Goal: Navigation & Orientation: Find specific page/section

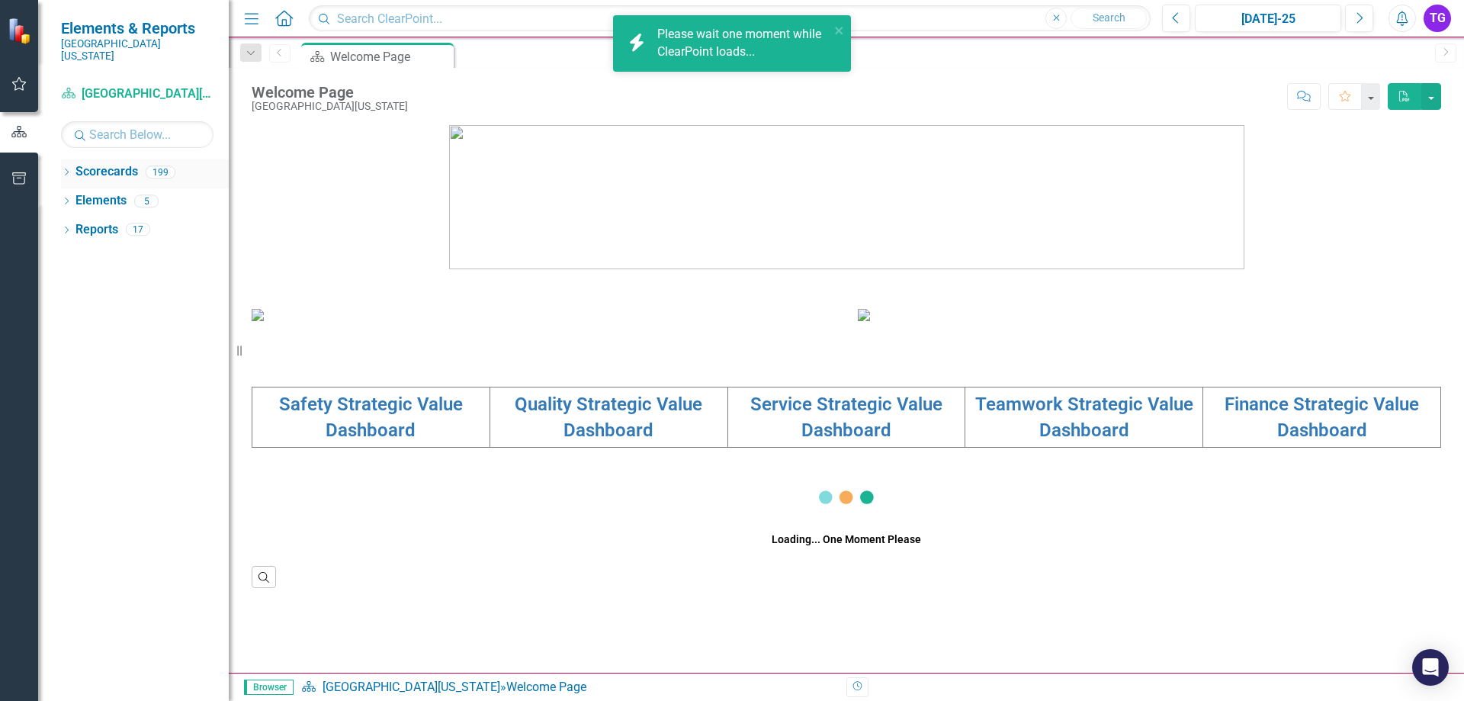
click at [65, 169] on icon "Dropdown" at bounding box center [66, 173] width 11 height 8
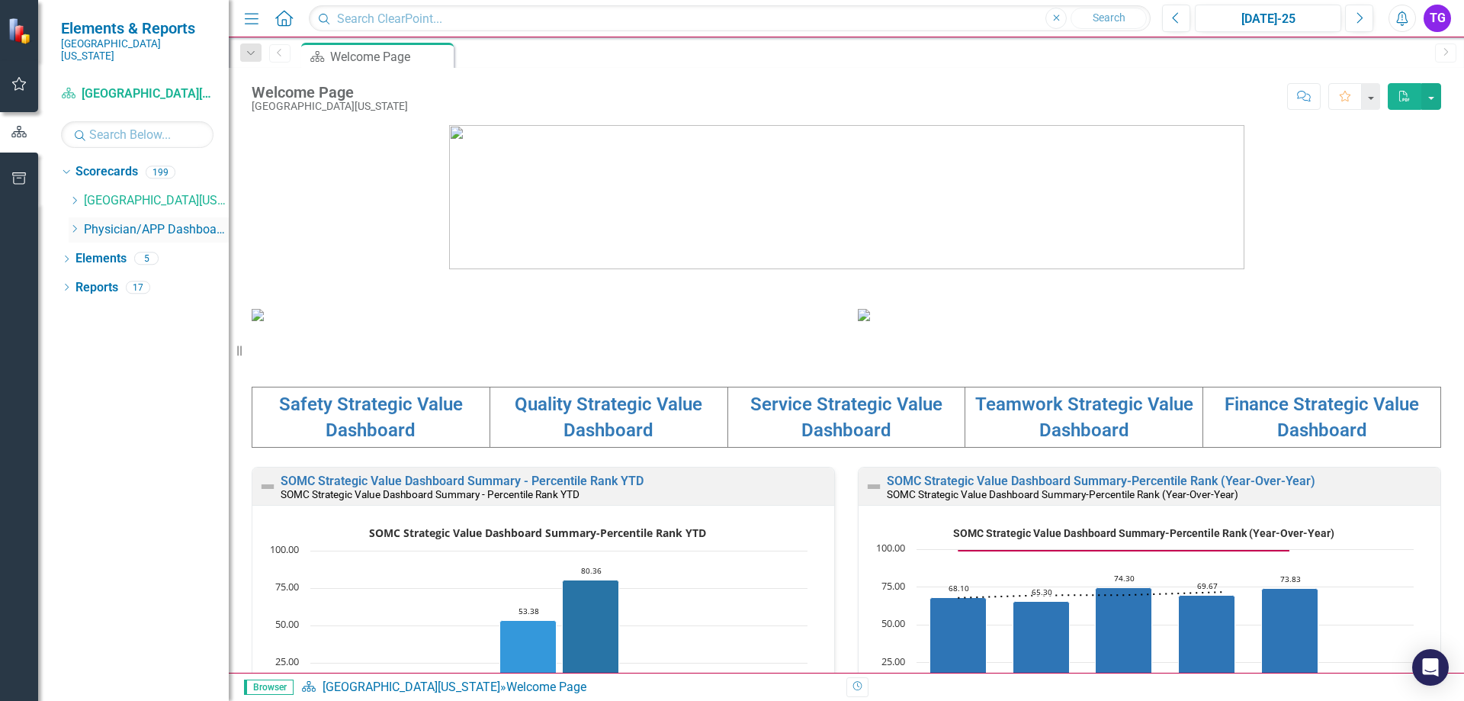
click at [77, 225] on icon at bounding box center [75, 229] width 4 height 8
click at [85, 253] on icon "Dropdown" at bounding box center [89, 257] width 11 height 9
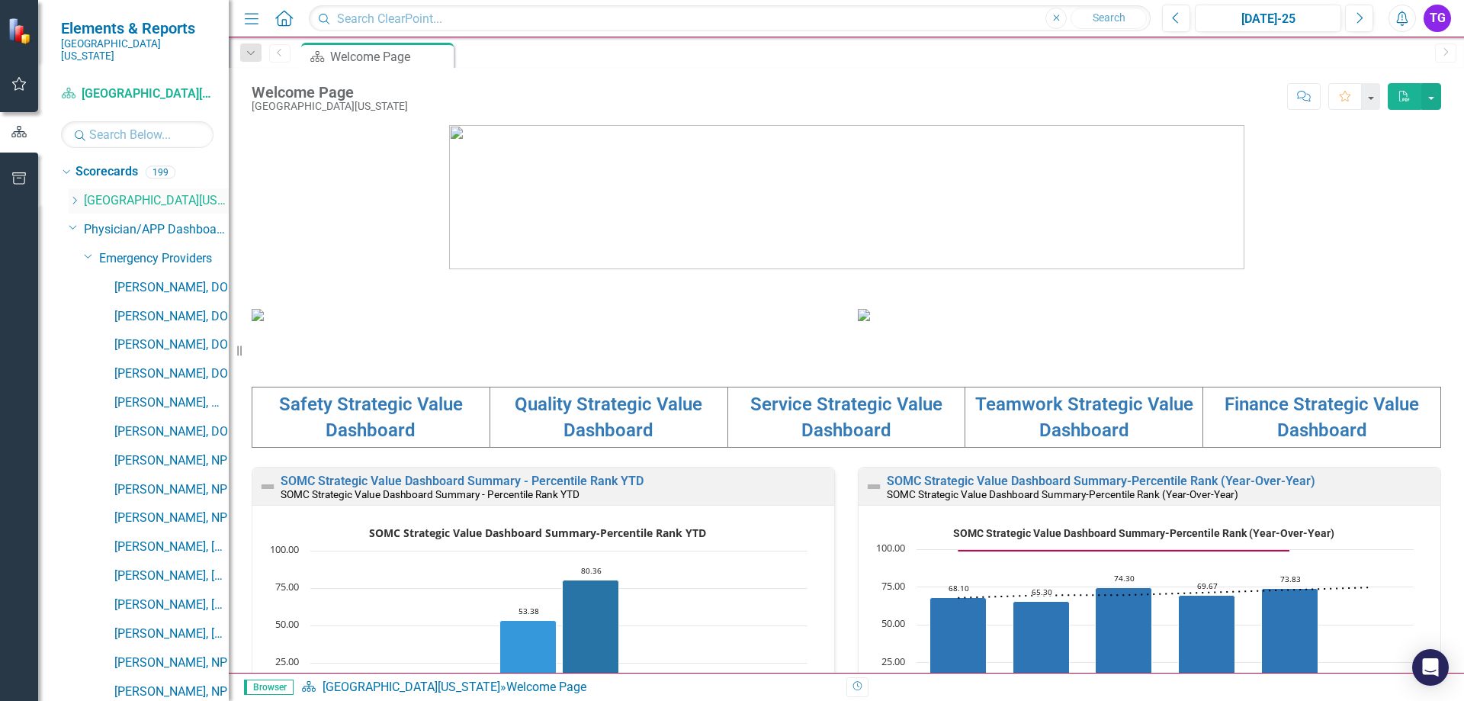
click at [79, 195] on div "Dropdown" at bounding box center [74, 201] width 11 height 13
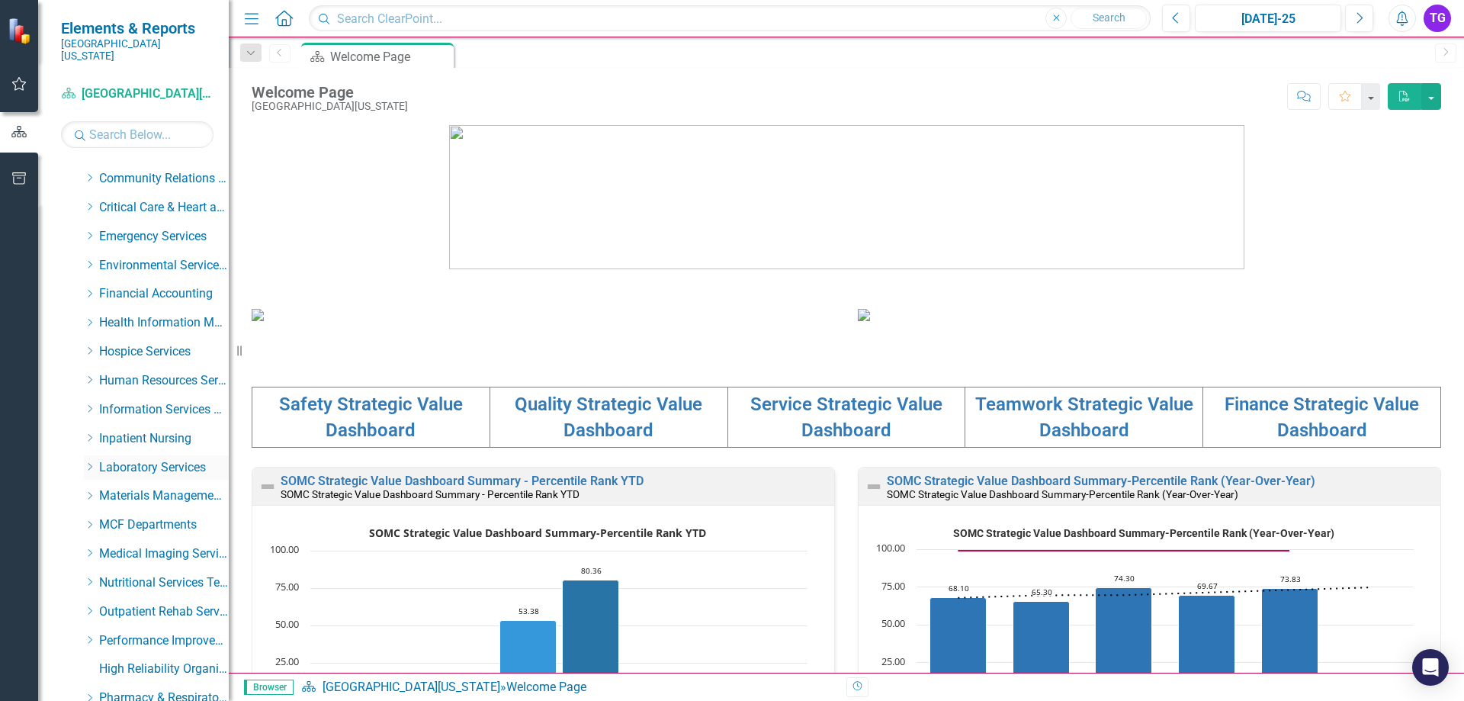
scroll to position [305, 0]
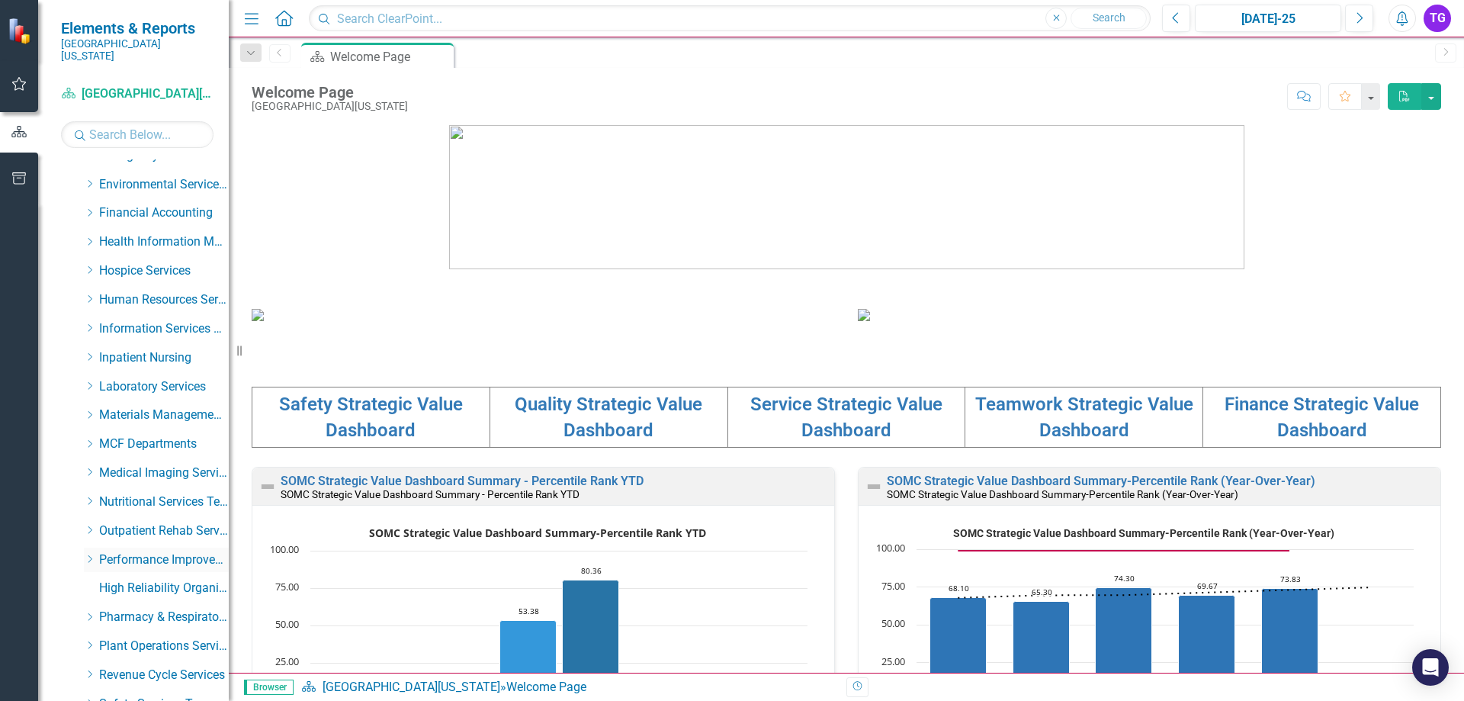
click at [88, 555] on icon "Dropdown" at bounding box center [89, 559] width 11 height 9
click at [144, 580] on link "Performance Improvement" at bounding box center [171, 589] width 114 height 18
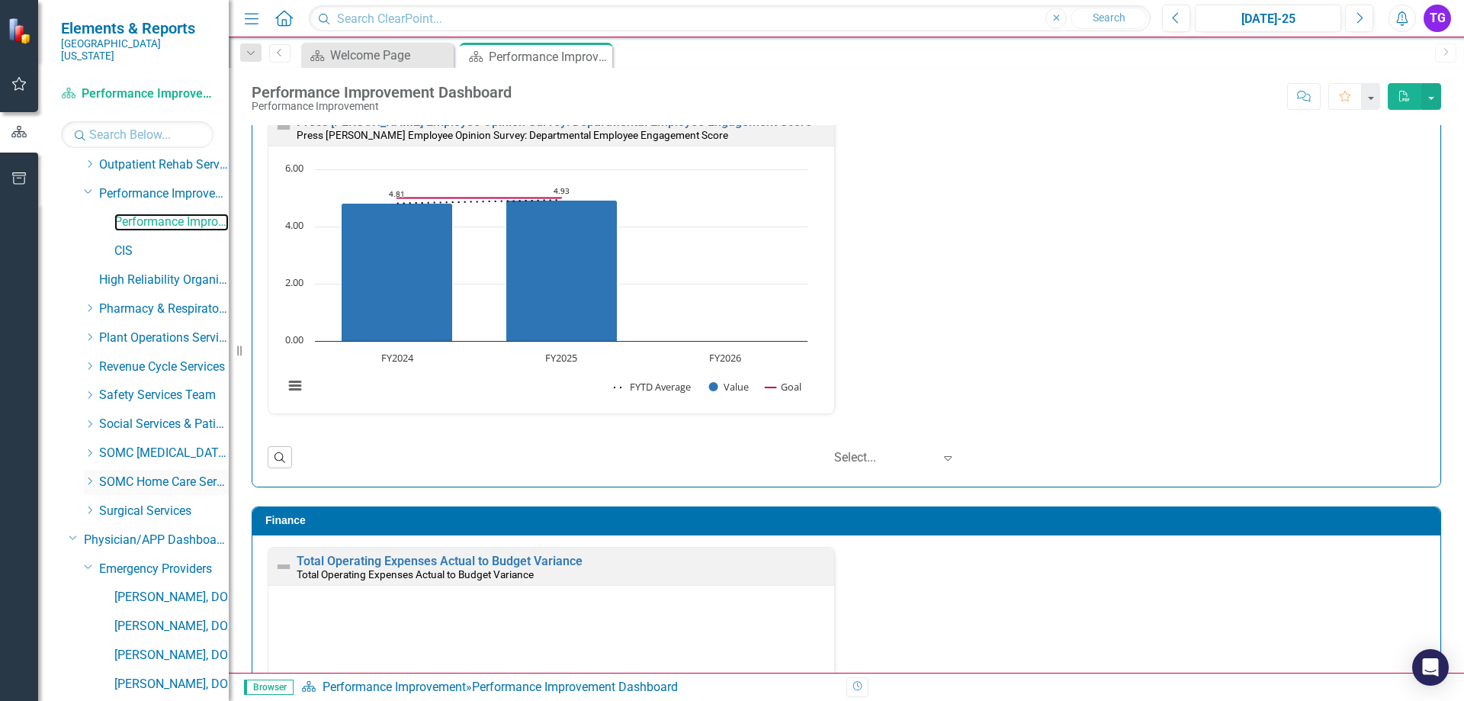
scroll to position [763, 0]
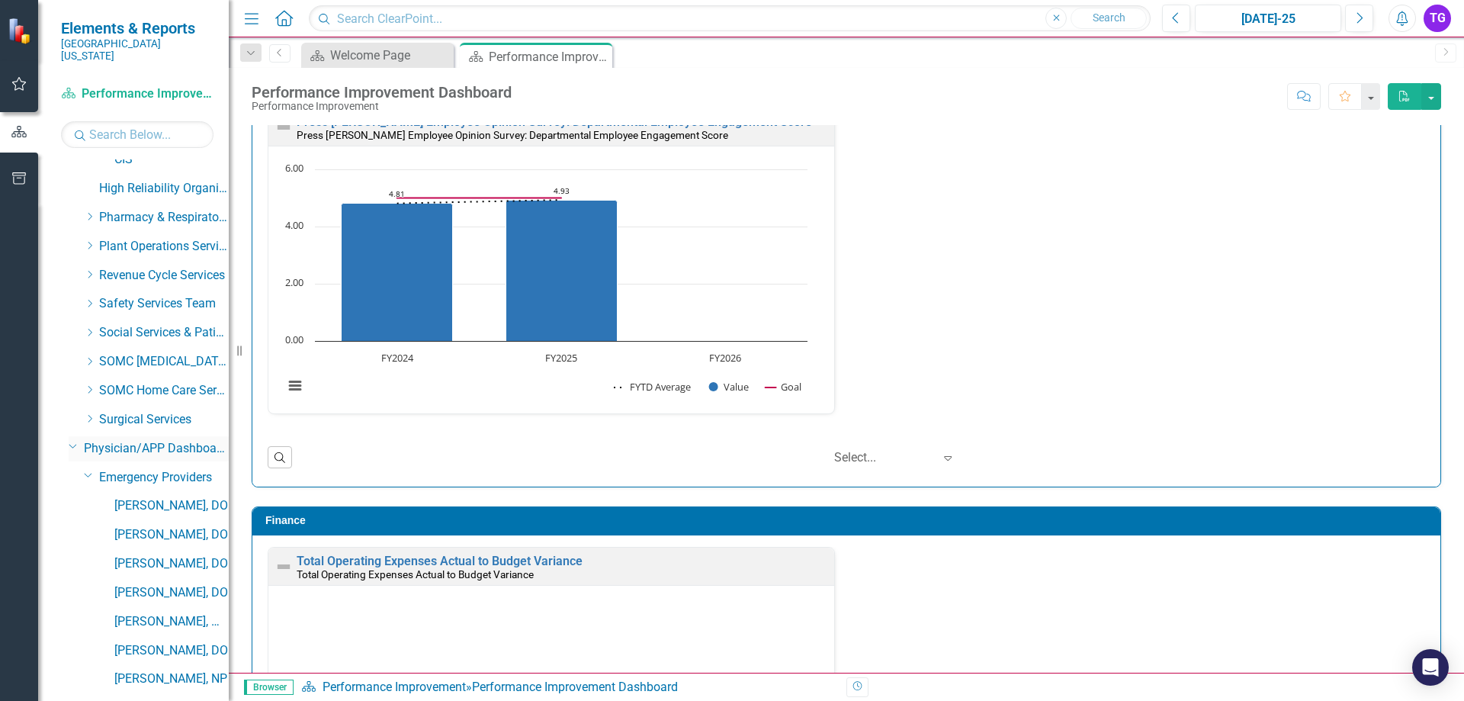
click at [108, 440] on link "Physician/APP Dashboards" at bounding box center [156, 449] width 145 height 18
click at [73, 440] on icon "Dropdown" at bounding box center [73, 445] width 9 height 11
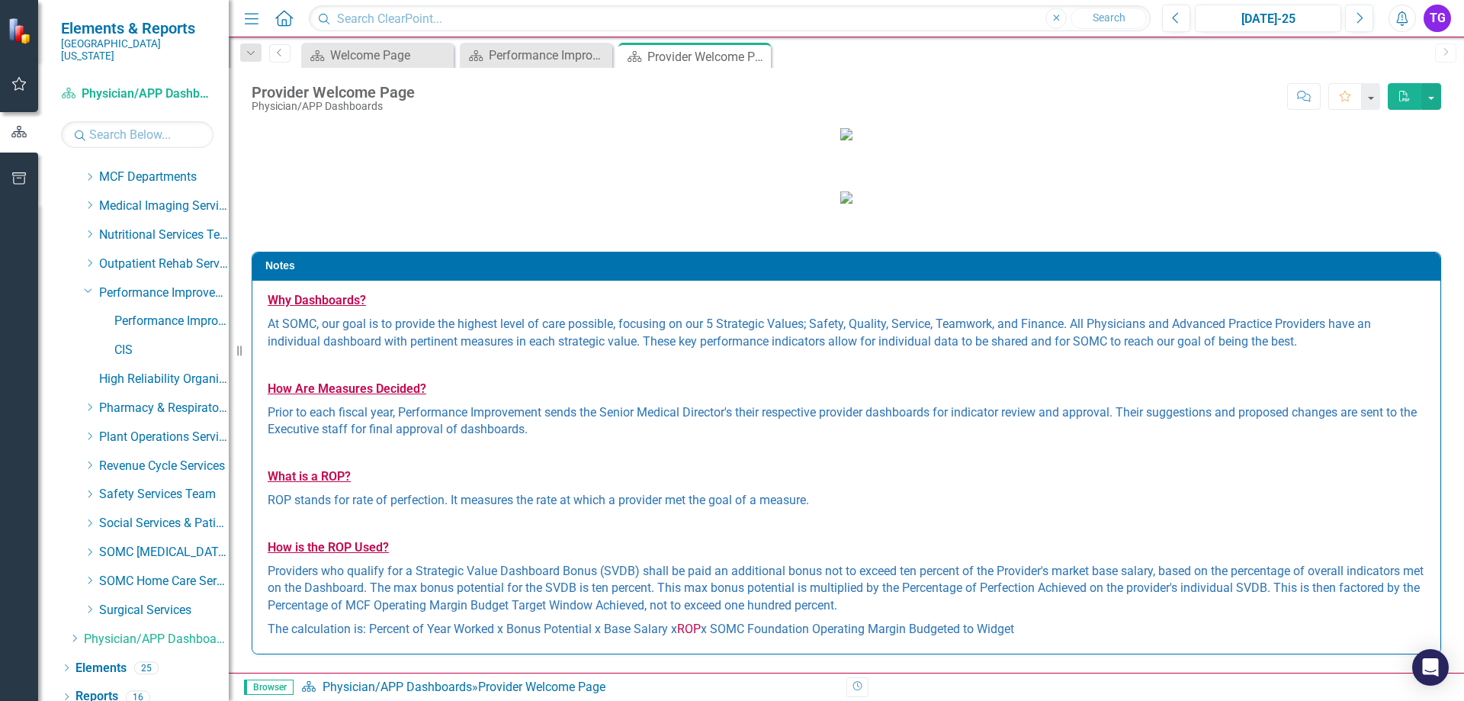
scroll to position [612, 0]
click at [69, 634] on icon "Dropdown" at bounding box center [74, 638] width 11 height 9
click at [88, 634] on icon "Dropdown" at bounding box center [89, 638] width 11 height 9
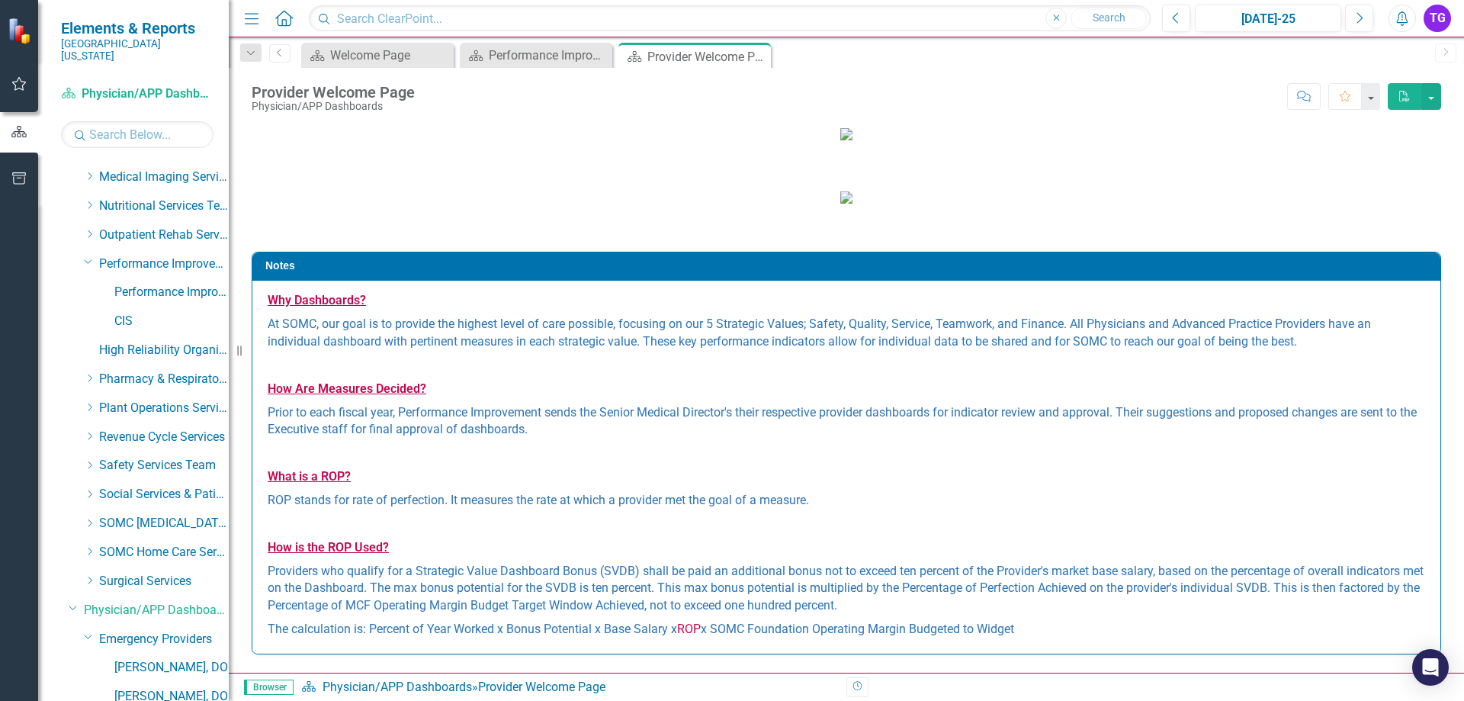
scroll to position [763, 0]
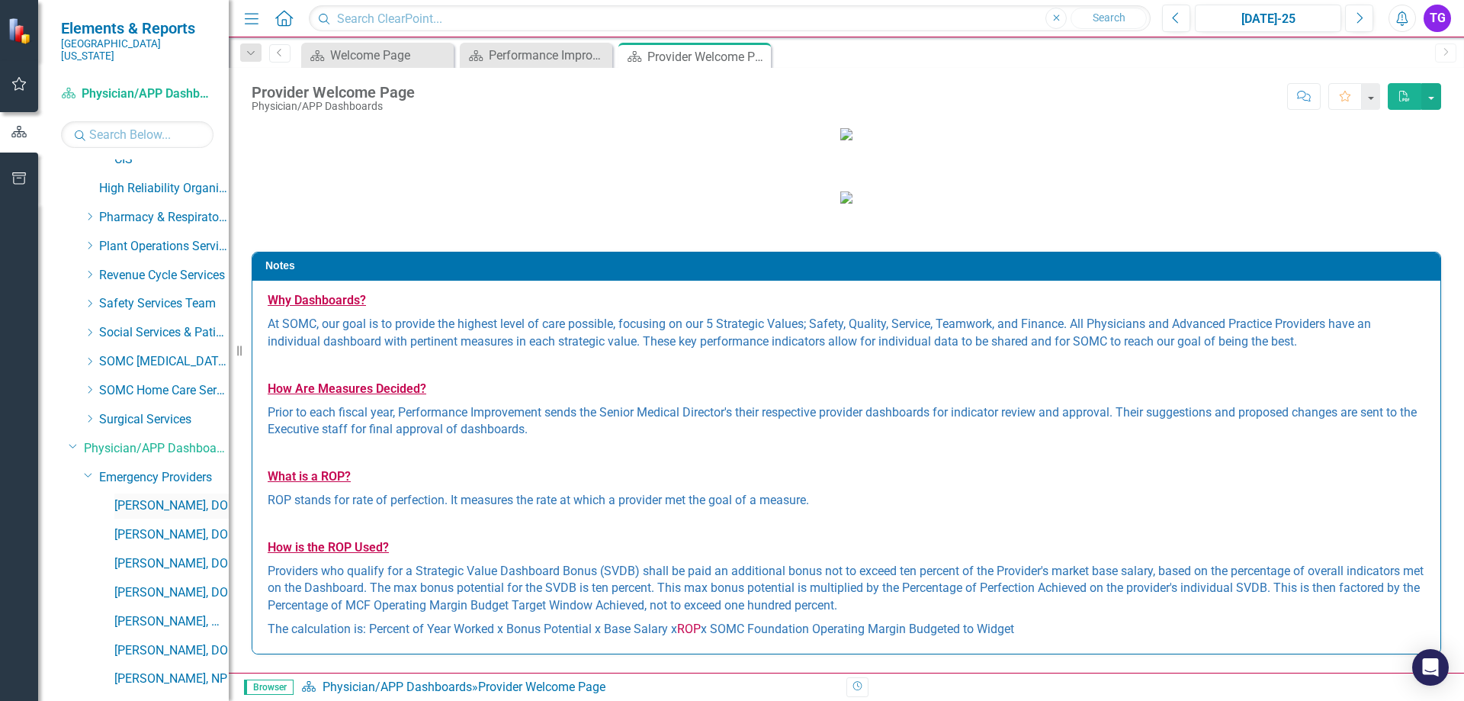
click at [161, 497] on link "[PERSON_NAME], DO" at bounding box center [171, 506] width 114 height 18
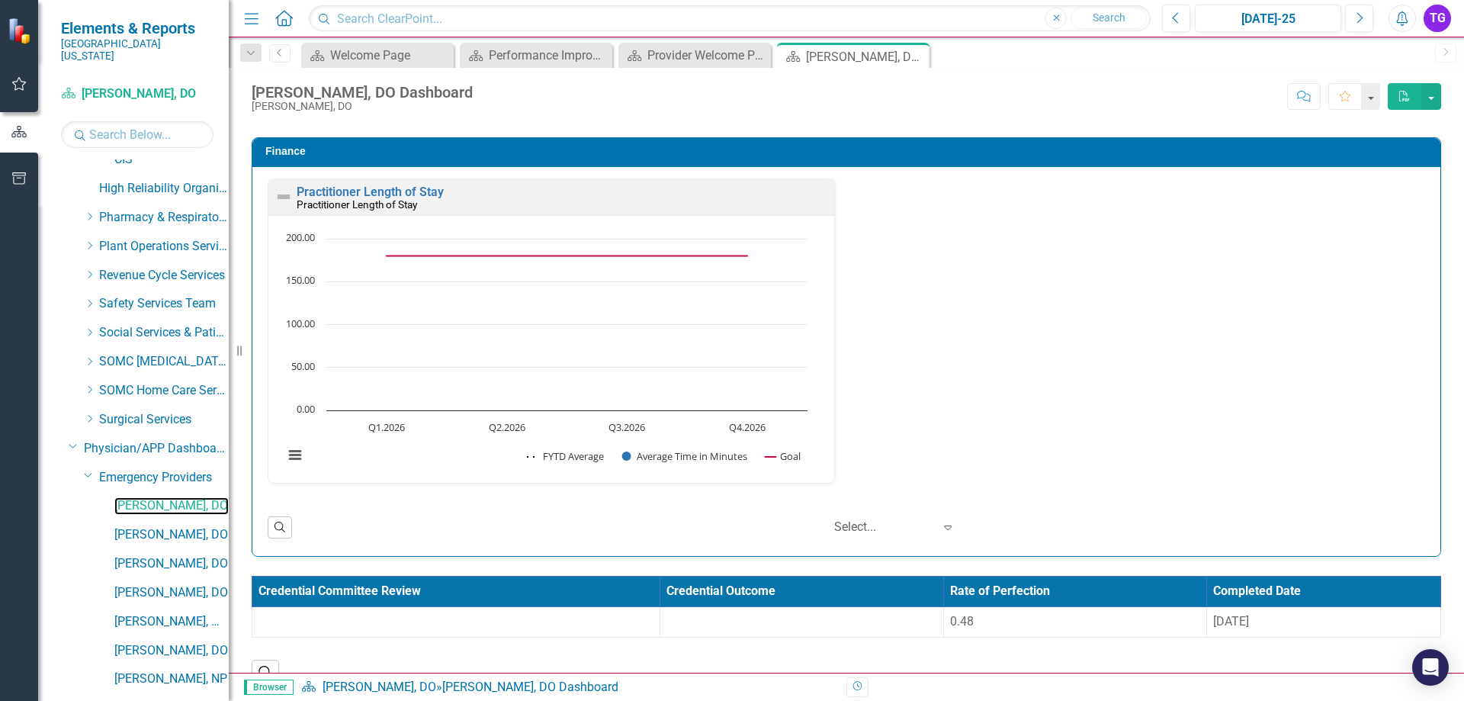
scroll to position [2407, 0]
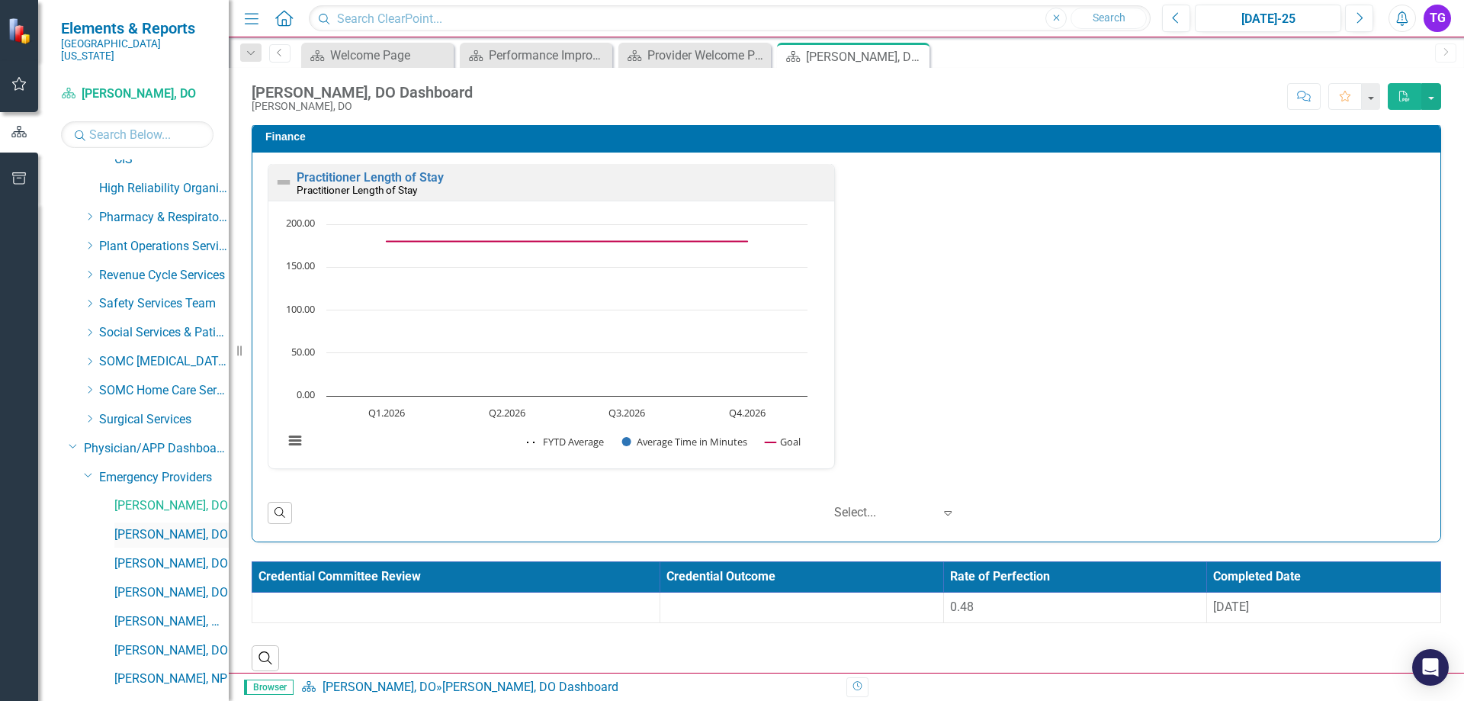
click at [143, 526] on link "[PERSON_NAME], DO" at bounding box center [171, 535] width 114 height 18
